Goal: Task Accomplishment & Management: Manage account settings

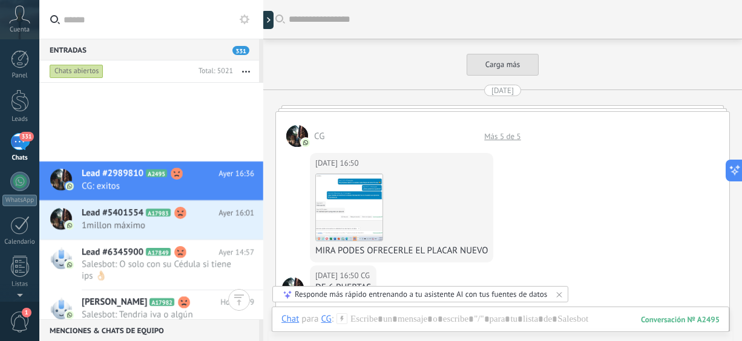
click at [20, 140] on div "331" at bounding box center [19, 142] width 19 height 18
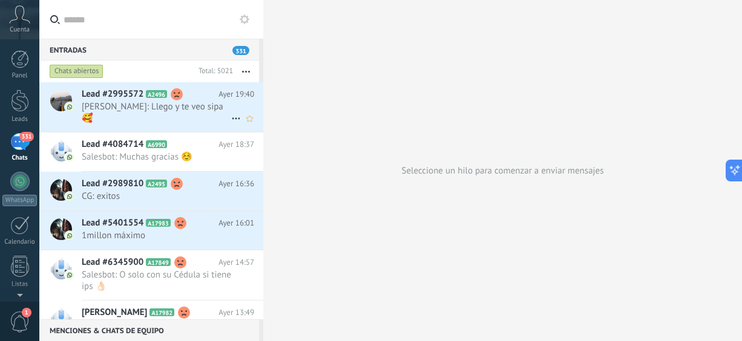
click at [140, 97] on span "Lead #2995572" at bounding box center [113, 94] width 62 height 12
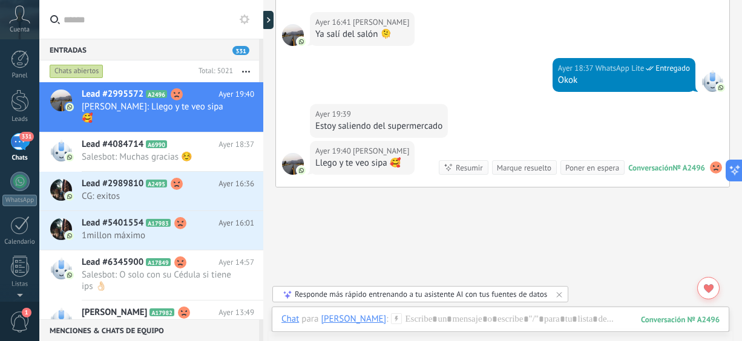
scroll to position [1734, 0]
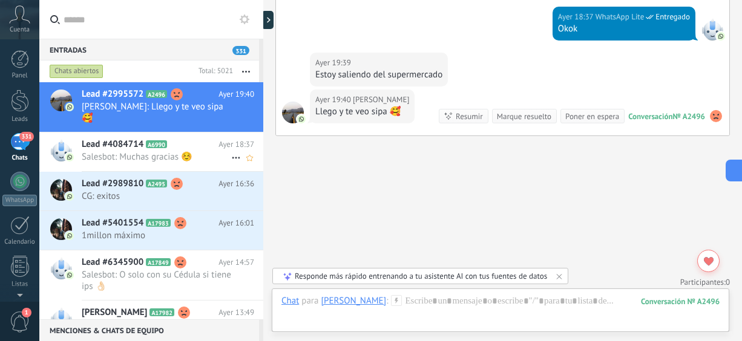
click at [143, 163] on div "Lead #4084714 A6990 Ayer 18:37 Salesbot: Muchas gracias ☺️" at bounding box center [173, 152] width 182 height 38
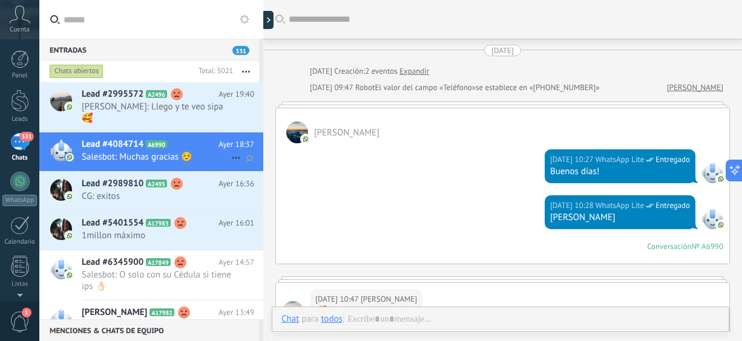
scroll to position [760, 0]
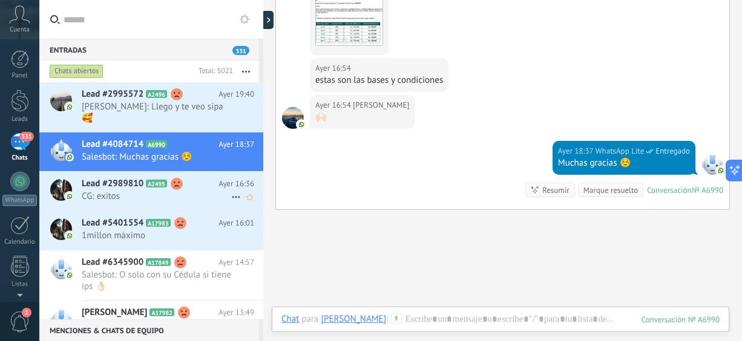
click at [137, 196] on span "CG: exitos" at bounding box center [157, 197] width 150 height 12
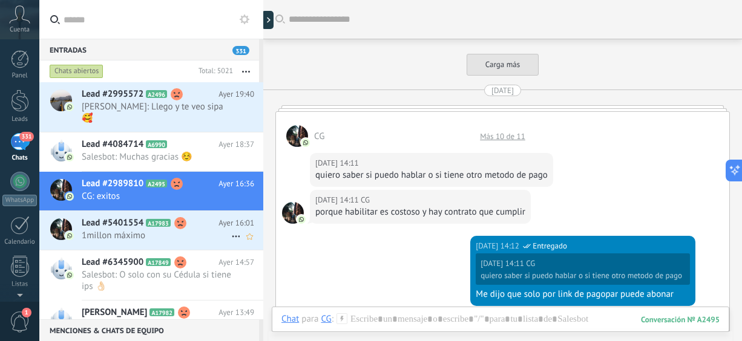
scroll to position [1756, 0]
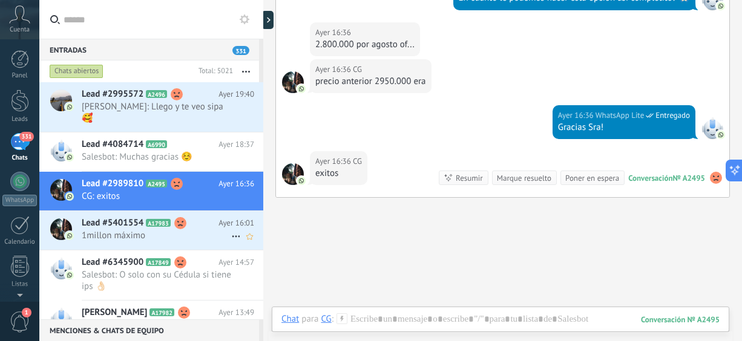
click at [150, 232] on span "1millon máximo" at bounding box center [157, 236] width 150 height 12
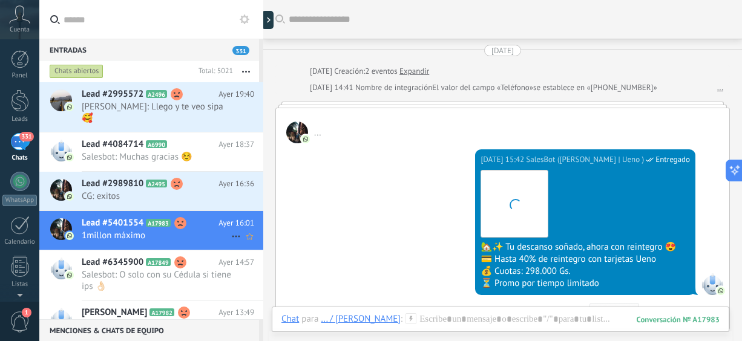
scroll to position [794, 0]
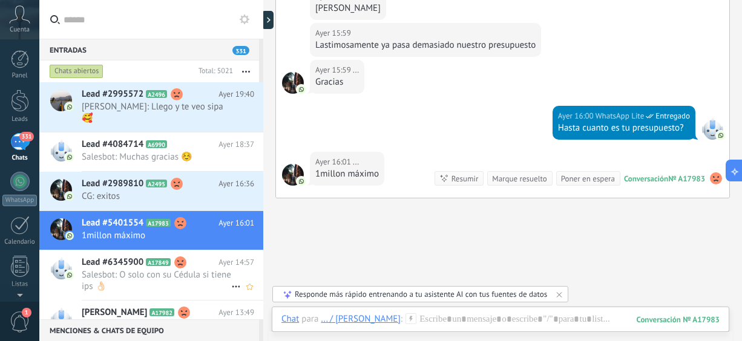
click at [159, 272] on span "Salesbot: O solo con su Cédula si tiene ips 👌🏻" at bounding box center [157, 280] width 150 height 23
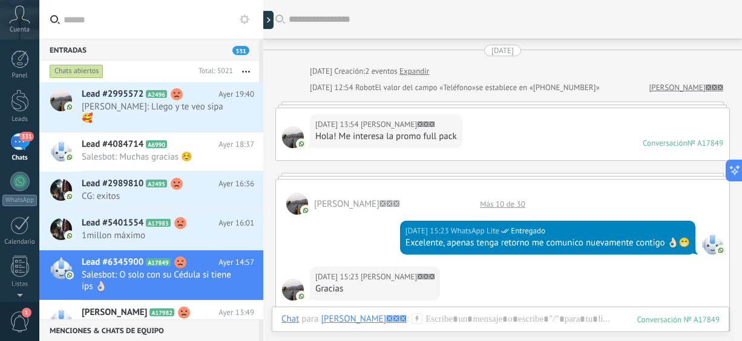
scroll to position [944, 0]
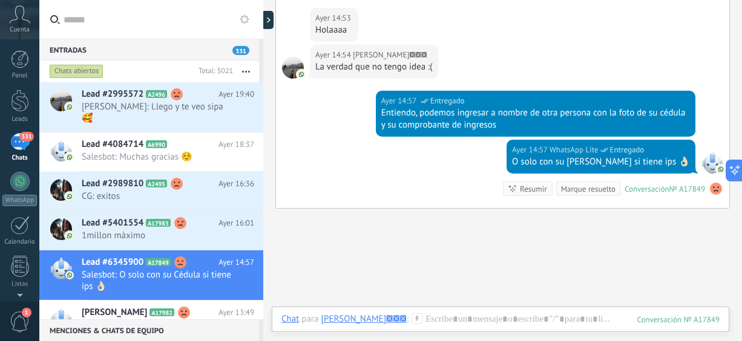
click at [142, 314] on span "[PERSON_NAME]" at bounding box center [114, 313] width 65 height 12
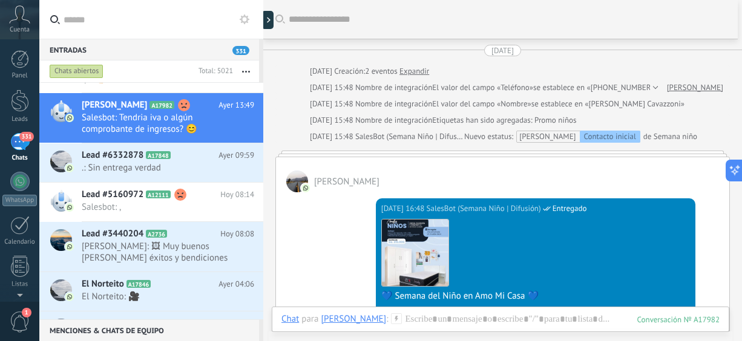
scroll to position [415, 0]
